Goal: Task Accomplishment & Management: Use online tool/utility

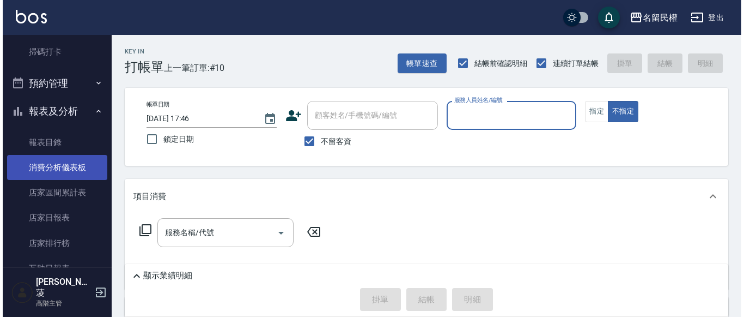
scroll to position [327, 0]
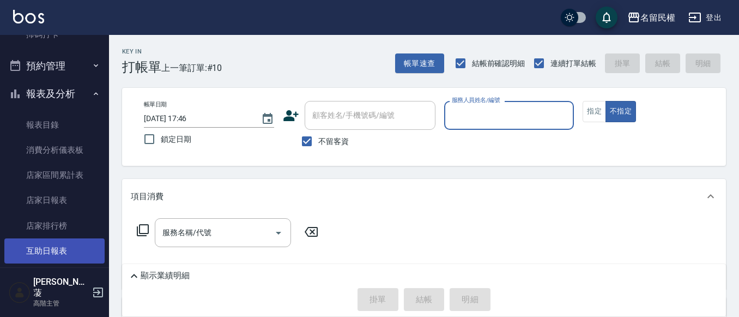
click at [38, 253] on link "互助日報表" at bounding box center [54, 250] width 100 height 25
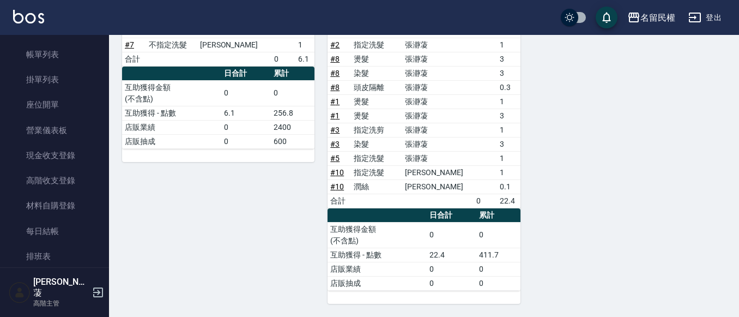
scroll to position [54, 0]
drag, startPoint x: 268, startPoint y: 271, endPoint x: 264, endPoint y: 258, distance: 13.1
click at [264, 263] on div "9 微雅 [PERSON_NAME] [DATE] 互助報表 # 項目 設計師 金額 點 # 4 燙髮 [PERSON_NAME] 1 # 4 燙髮 [PER…" at bounding box center [211, 114] width 205 height 378
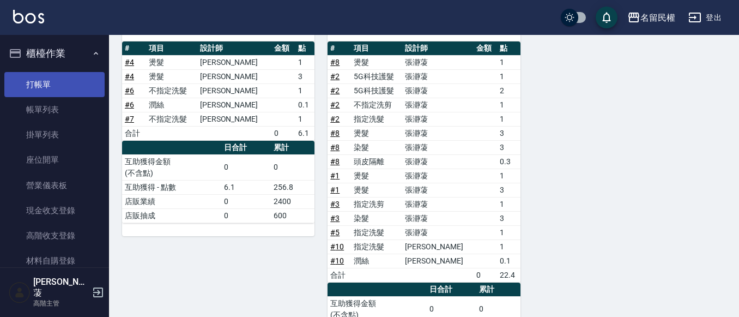
scroll to position [4, 0]
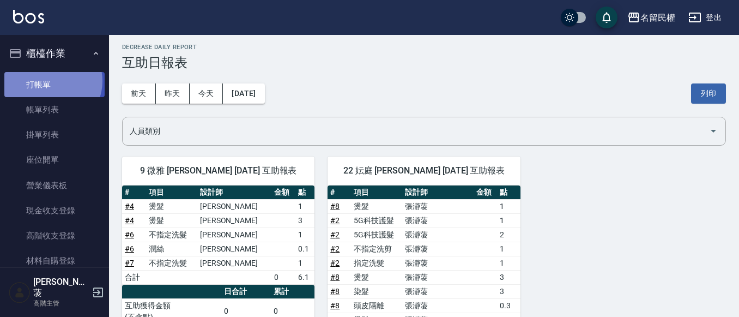
click at [50, 81] on link "打帳單" at bounding box center [54, 84] width 100 height 25
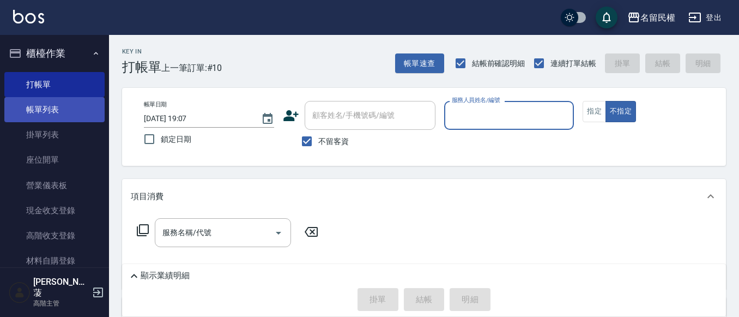
click at [46, 117] on link "帳單列表" at bounding box center [54, 109] width 100 height 25
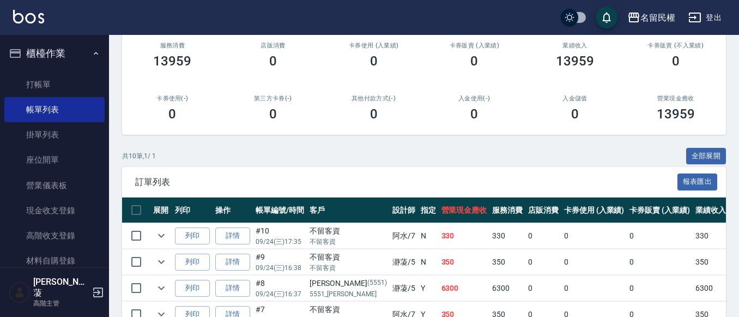
scroll to position [54, 0]
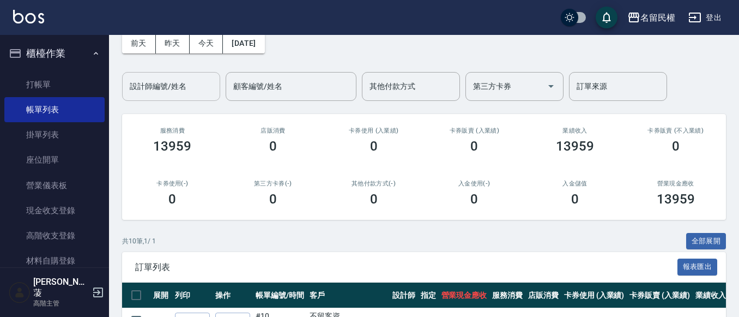
click at [163, 76] on div "設計師編號/姓名" at bounding box center [171, 86] width 98 height 29
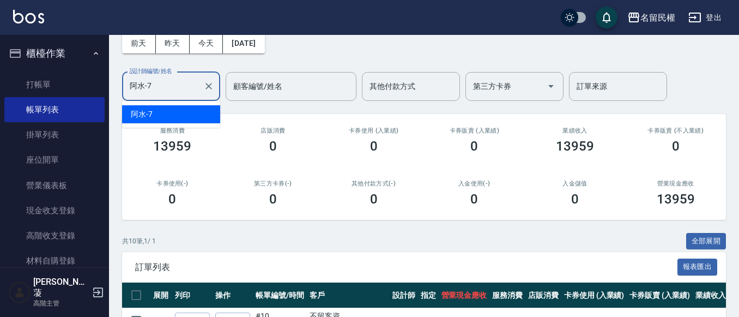
scroll to position [0, 0]
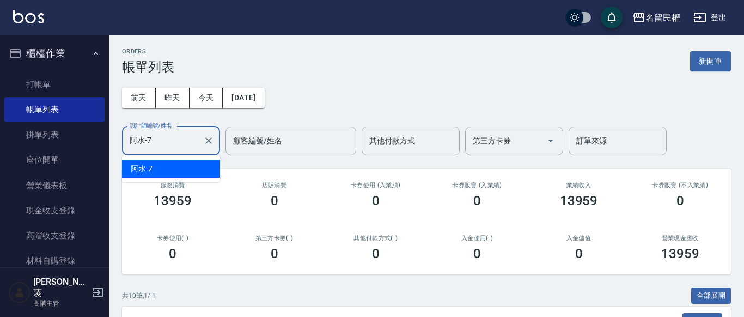
type input "阿水-7"
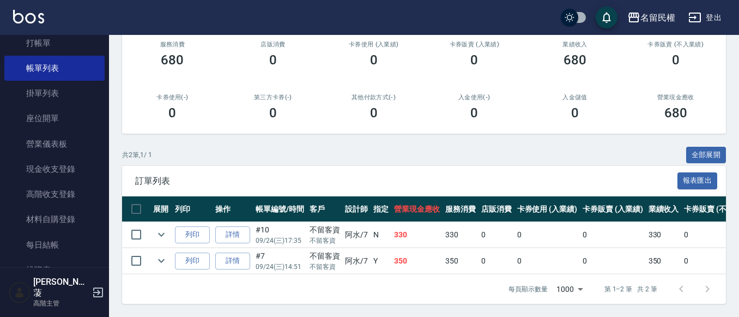
scroll to position [109, 0]
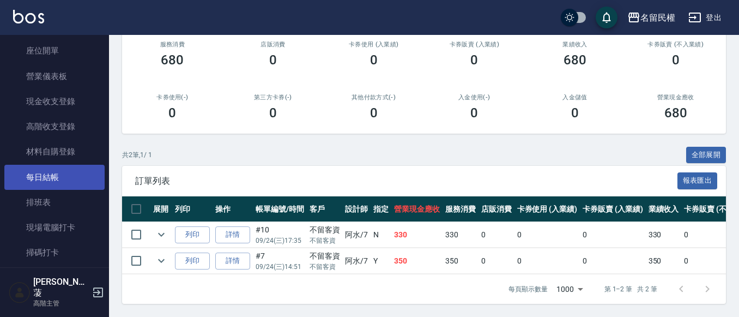
click at [39, 178] on link "每日結帳" at bounding box center [54, 177] width 100 height 25
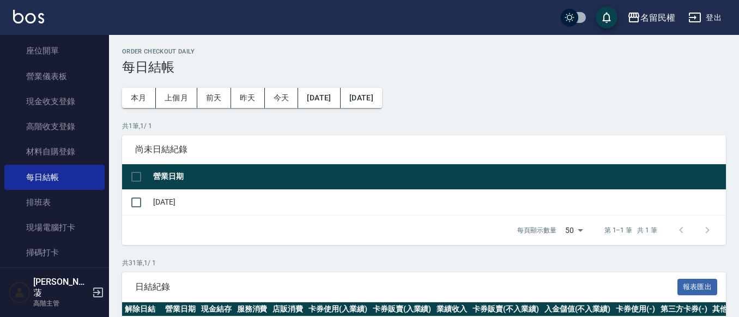
drag, startPoint x: 140, startPoint y: 199, endPoint x: 154, endPoint y: 205, distance: 15.9
click at [140, 199] on input "checkbox" at bounding box center [136, 202] width 23 height 23
checkbox input "true"
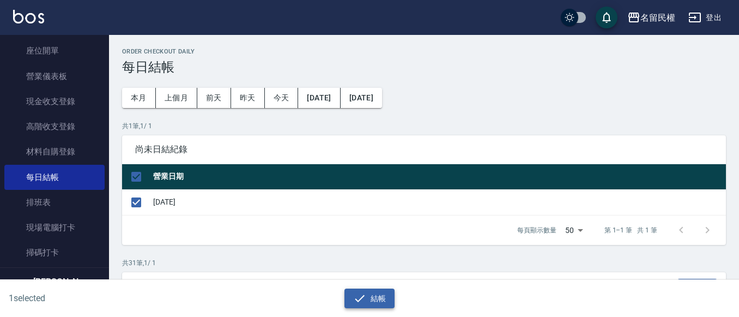
click at [390, 298] on button "結帳" at bounding box center [369, 298] width 51 height 20
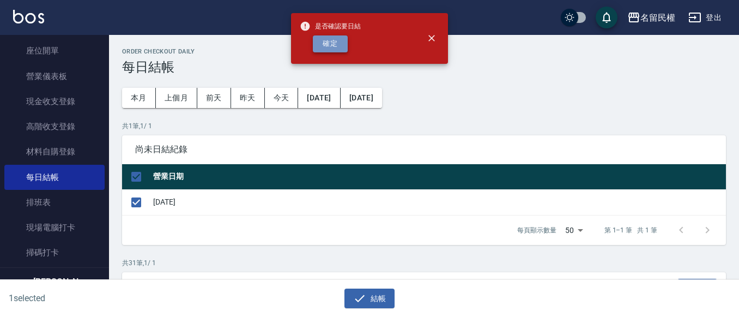
click at [337, 41] on button "確定" at bounding box center [330, 43] width 35 height 17
checkbox input "false"
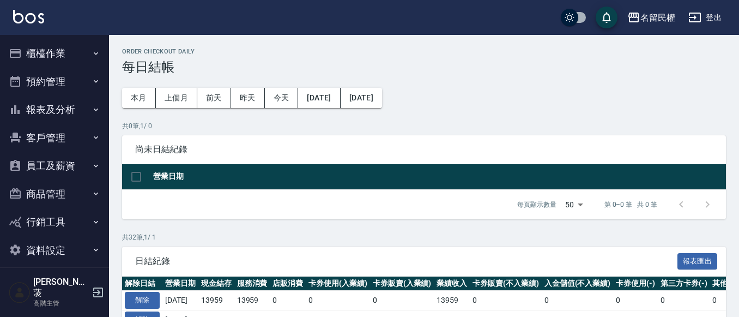
click at [87, 111] on button "報表及分析" at bounding box center [54, 109] width 100 height 28
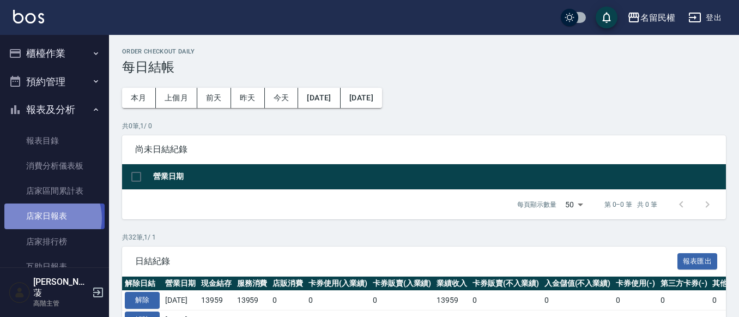
click at [48, 218] on link "店家日報表" at bounding box center [54, 215] width 100 height 25
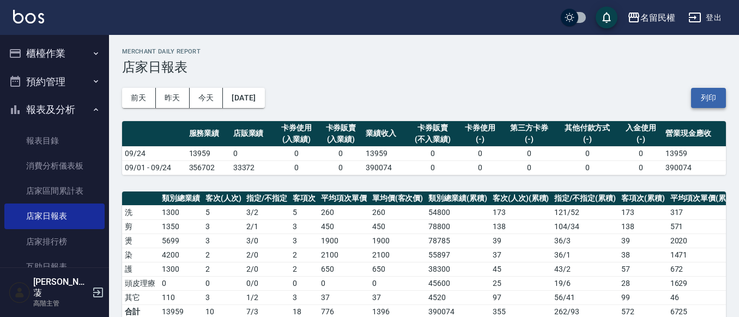
click at [711, 102] on button "列印" at bounding box center [708, 98] width 35 height 20
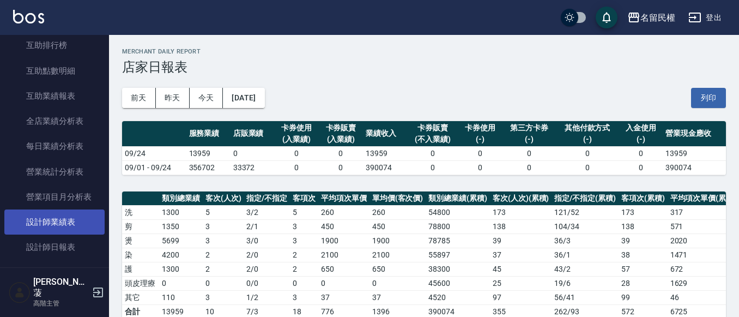
scroll to position [272, 0]
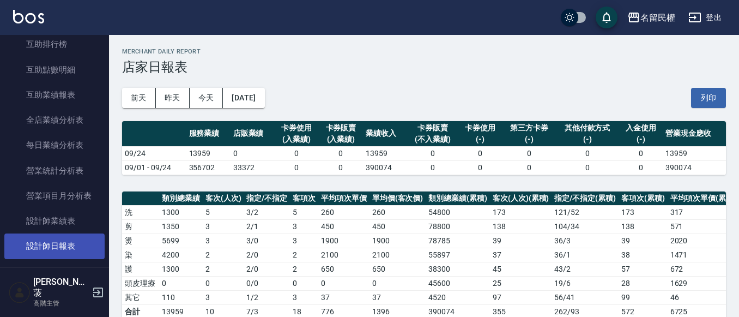
click at [64, 238] on link "設計師日報表" at bounding box center [54, 245] width 100 height 25
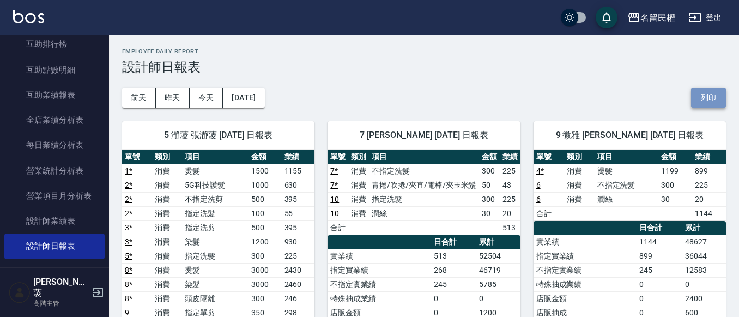
click at [709, 98] on button "列印" at bounding box center [708, 98] width 35 height 20
